Goal: Task Accomplishment & Management: Use online tool/utility

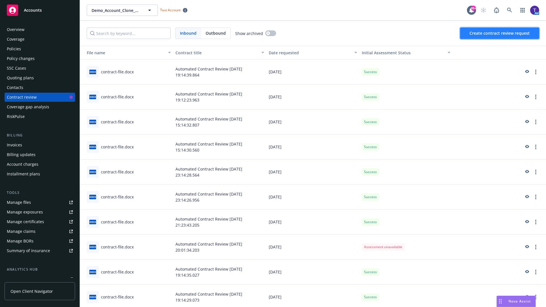
click at [500, 33] on span "Create contract review request" at bounding box center [500, 32] width 60 height 5
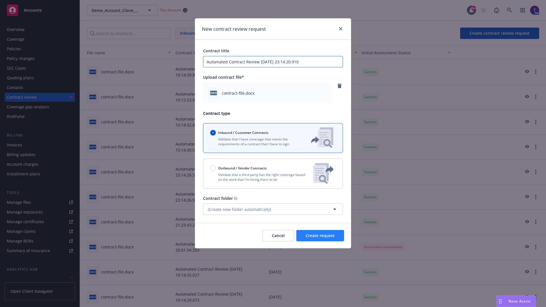
type input "Automated Contract Review [DATE] 23:14:20.910"
click at [320, 236] on span "Create request" at bounding box center [320, 235] width 29 height 5
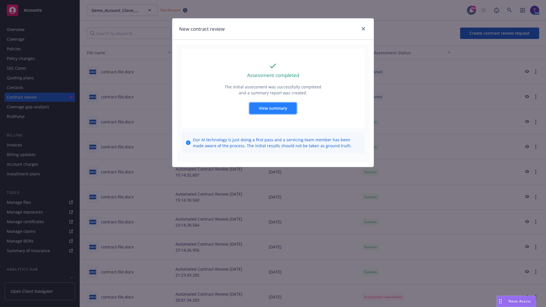
click at [273, 108] on span "View summary" at bounding box center [273, 108] width 28 height 5
